Goal: Information Seeking & Learning: Learn about a topic

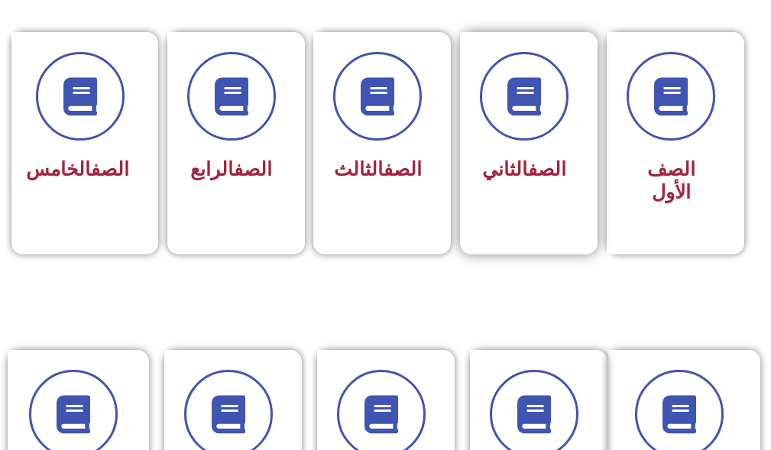
scroll to position [459, 0]
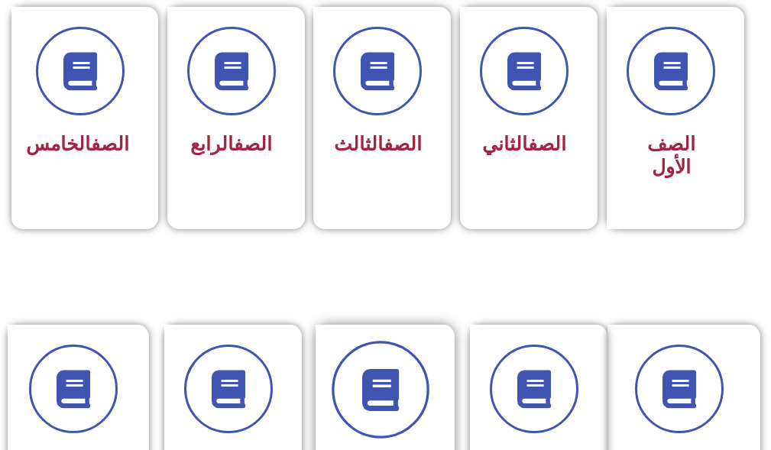
click at [379, 373] on icon at bounding box center [380, 390] width 42 height 42
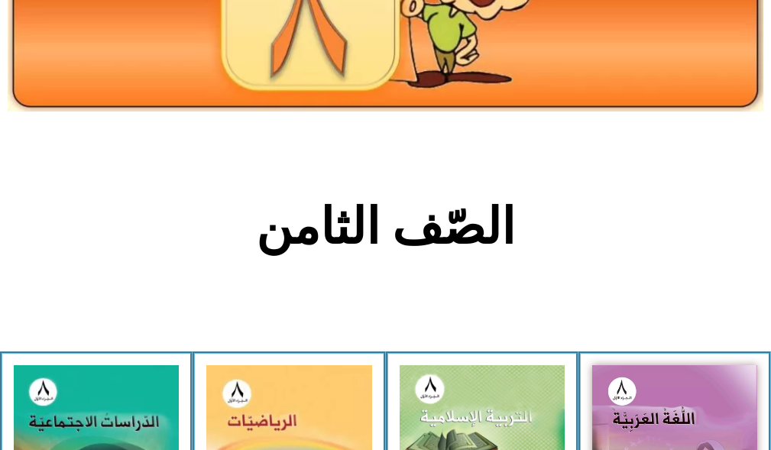
scroll to position [382, 0]
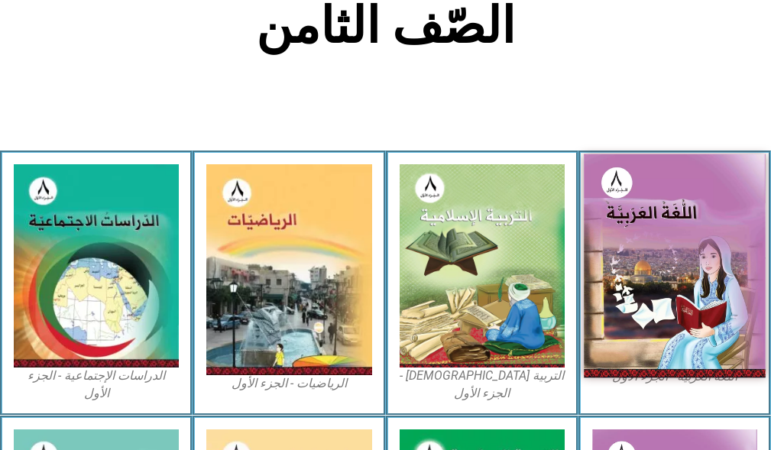
click at [644, 264] on img at bounding box center [675, 266] width 182 height 224
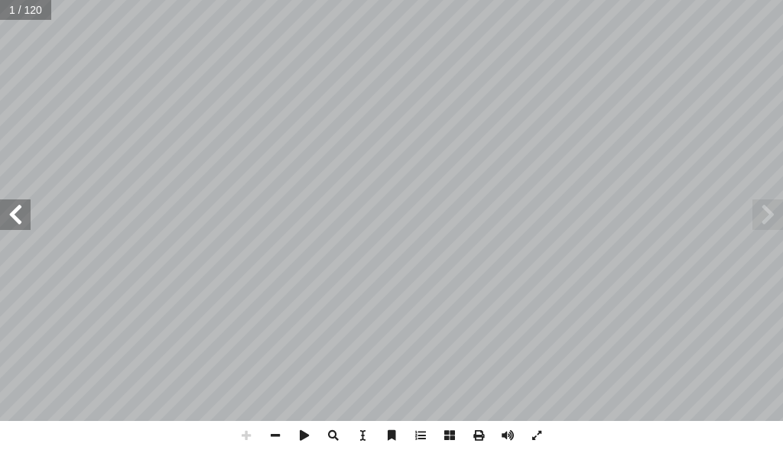
click at [24, 229] on div "ُ ة َّ ي ِ ب َ ر َ ع ْ ال ُ ة َ غ ُّ الل 8 ُ زء ُ الج ُ ل َّ و أ ال� ليف: أ � ّ…" at bounding box center [391, 210] width 783 height 421
click at [25, 228] on span at bounding box center [15, 215] width 31 height 31
click at [508, 438] on span at bounding box center [507, 435] width 29 height 29
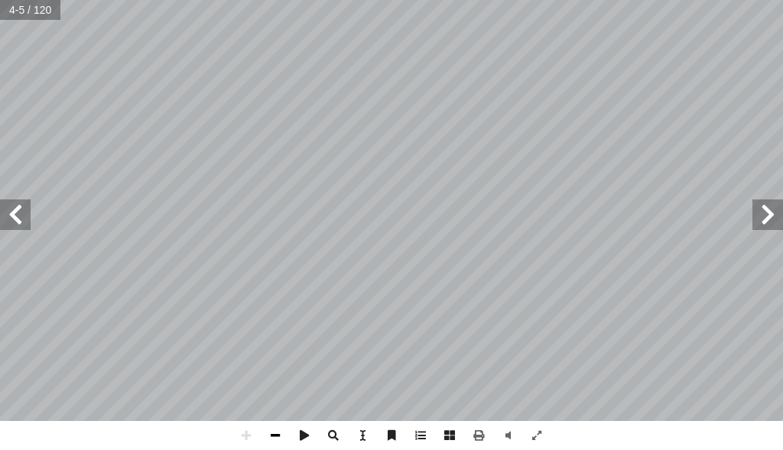
click at [277, 445] on span at bounding box center [275, 435] width 29 height 29
click at [15, 229] on span at bounding box center [15, 215] width 31 height 31
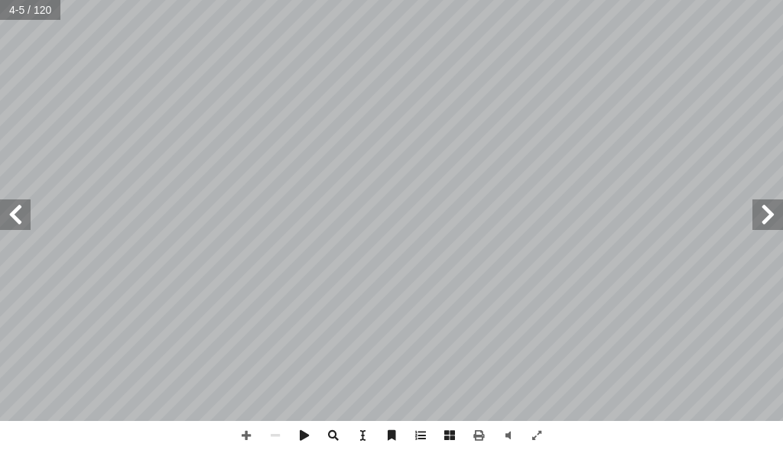
click at [15, 229] on span at bounding box center [15, 215] width 31 height 31
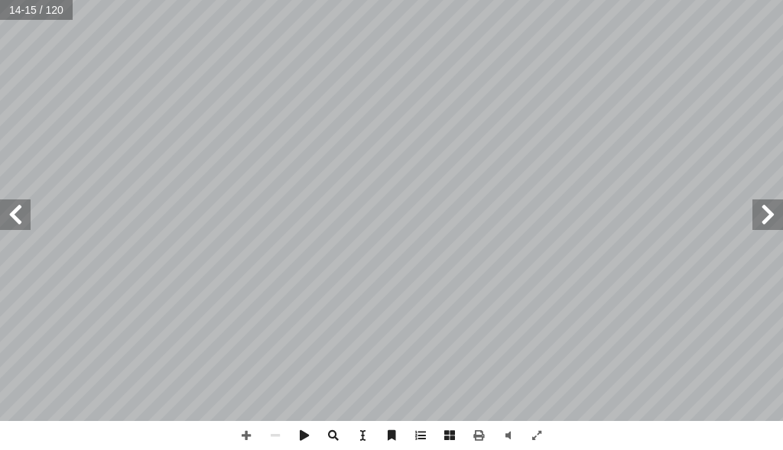
click at [15, 229] on span at bounding box center [15, 215] width 31 height 31
click at [23, 229] on span at bounding box center [15, 215] width 31 height 31
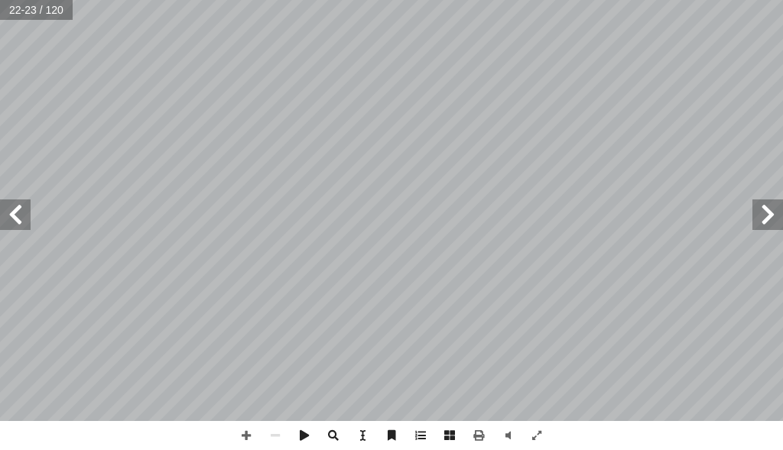
click at [23, 229] on span at bounding box center [15, 215] width 31 height 31
click at [756, 219] on span at bounding box center [767, 215] width 31 height 31
click at [232, 437] on span at bounding box center [246, 435] width 29 height 29
click at [349, 426] on div "٢٠ � ي ِ ر ْ ع � الش � ص � الن ِ يف � في الر ٌ س ْ ر ُ ع  Я ǿ г ȌϘء ِ ٕ ا َ رو…" at bounding box center [391, 225] width 783 height 450
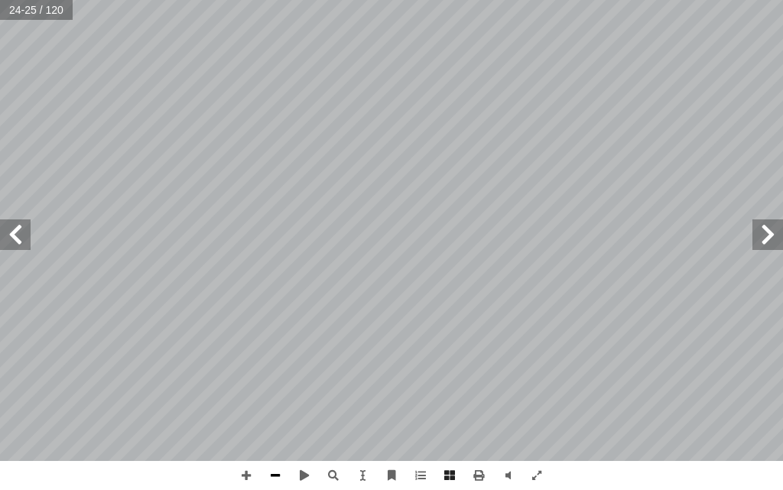
click at [271, 449] on span at bounding box center [275, 475] width 29 height 29
click at [242, 449] on span at bounding box center [246, 475] width 29 height 29
click at [16, 226] on span at bounding box center [15, 234] width 31 height 31
